Goal: Navigation & Orientation: Find specific page/section

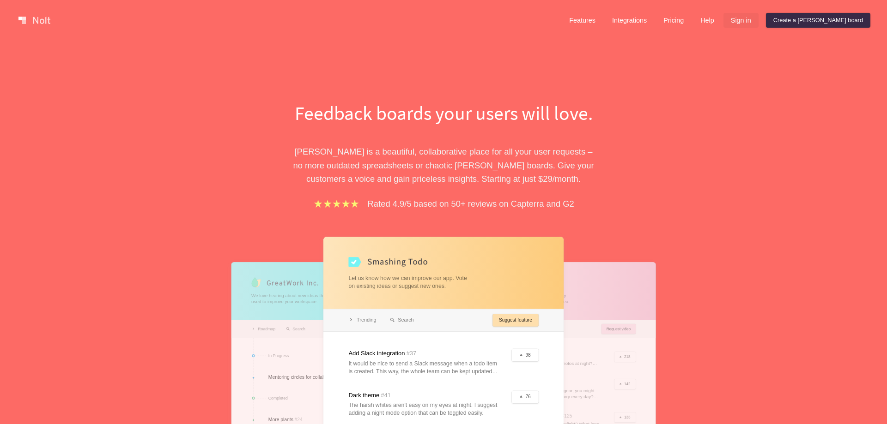
click at [758, 25] on link "Sign in" at bounding box center [740, 20] width 35 height 15
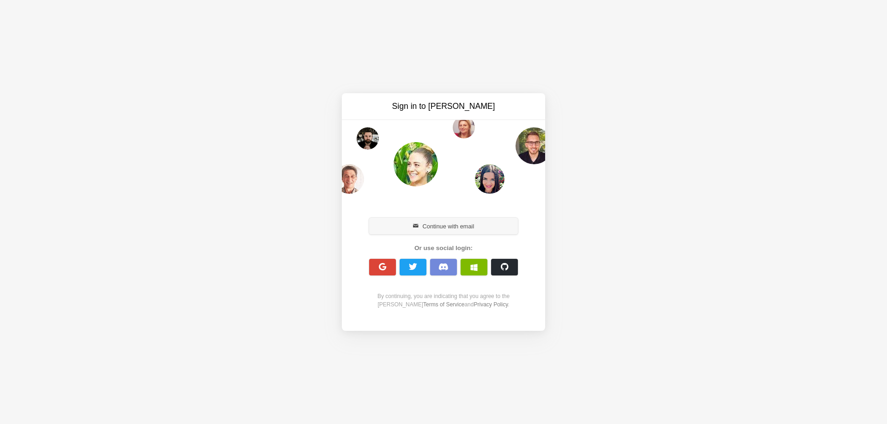
click at [443, 222] on button "Continue with email" at bounding box center [443, 226] width 149 height 17
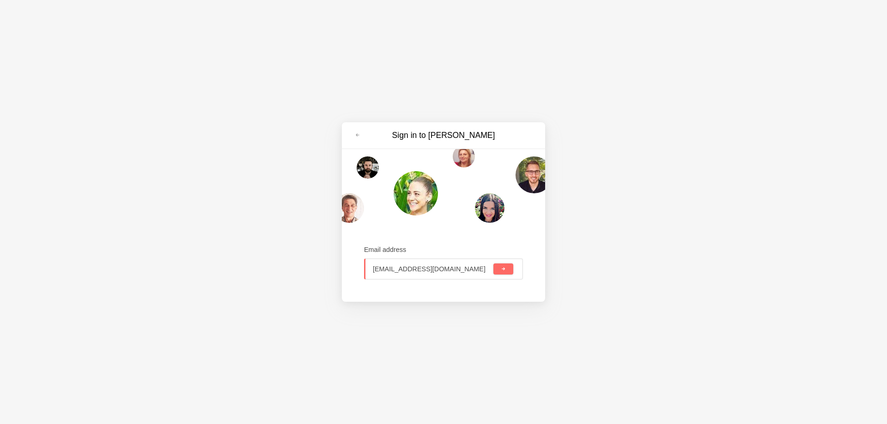
type input "kyleb@popedistributing.com"
click at [493, 264] on button "submit" at bounding box center [503, 269] width 20 height 11
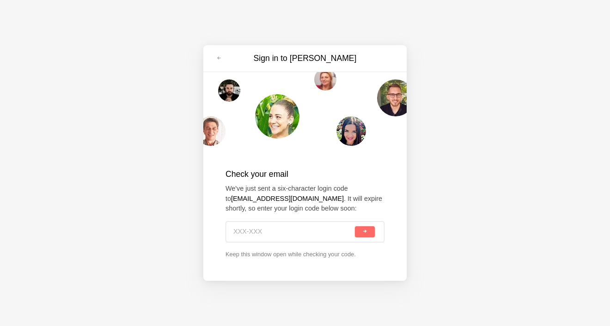
click at [257, 237] on input at bounding box center [293, 232] width 120 height 20
type input "F6W-B5P"
click at [362, 234] on button "submit" at bounding box center [365, 231] width 20 height 11
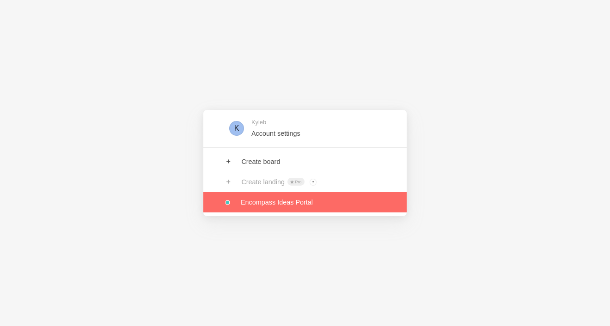
click at [296, 203] on link at bounding box center [304, 202] width 203 height 20
